Goal: Navigation & Orientation: Find specific page/section

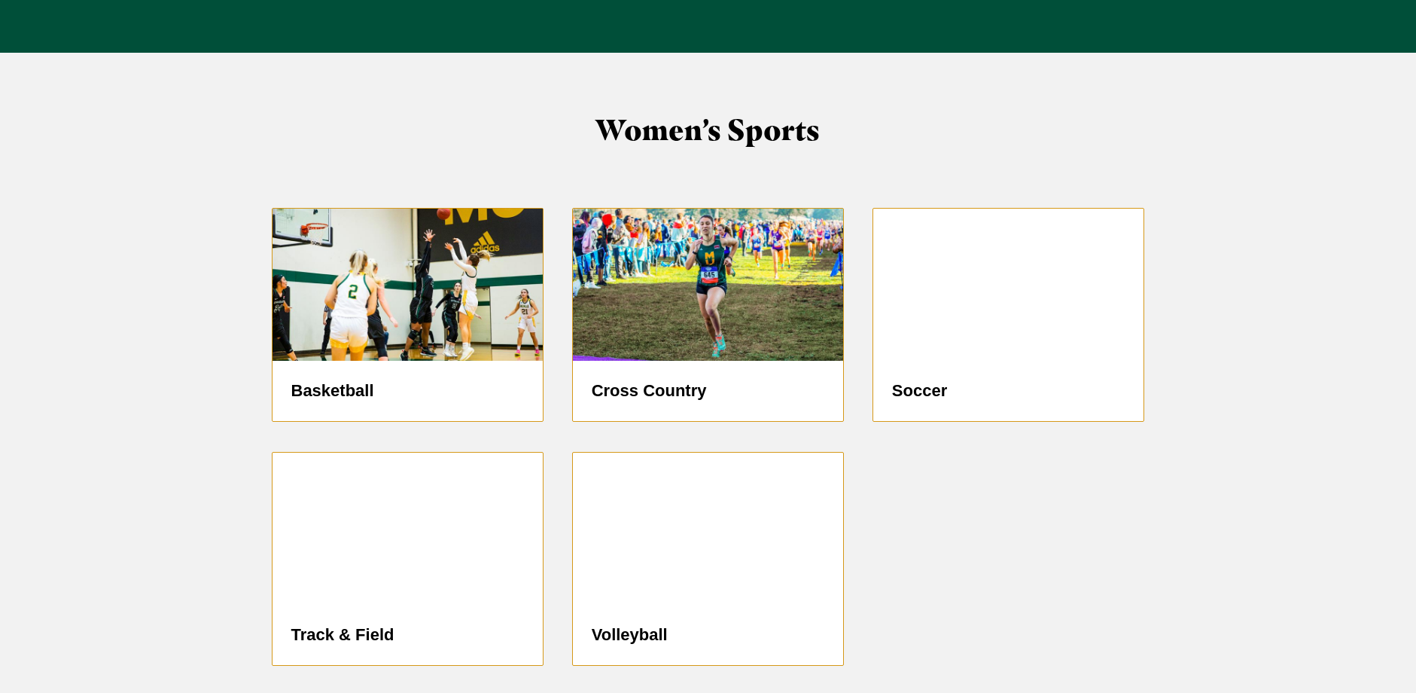
scroll to position [1355, 0]
